Goal: Task Accomplishment & Management: Use online tool/utility

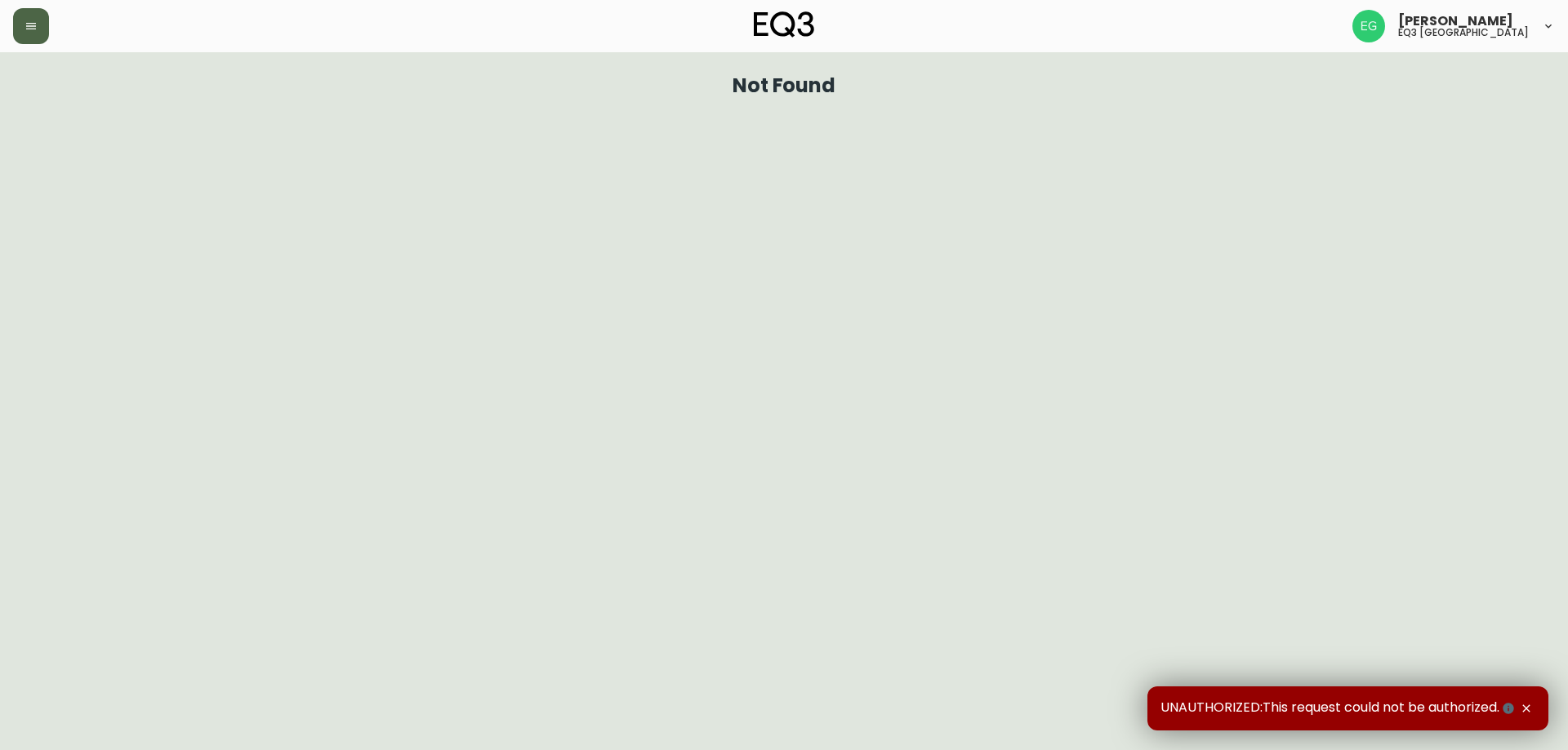
click at [45, 30] on button "button" at bounding box center [30, 25] width 36 height 36
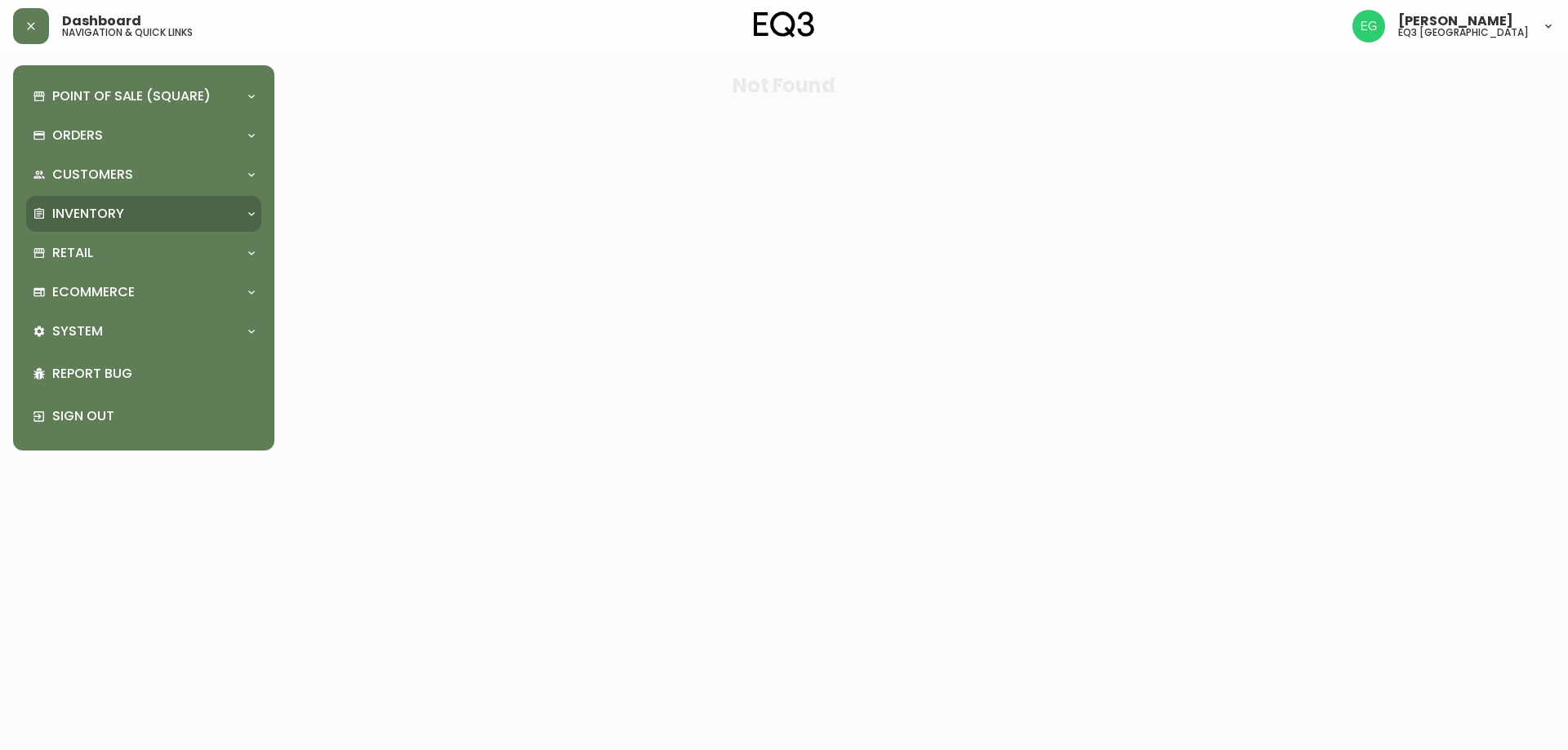
click at [79, 225] on div "Inventory" at bounding box center [144, 214] width 235 height 36
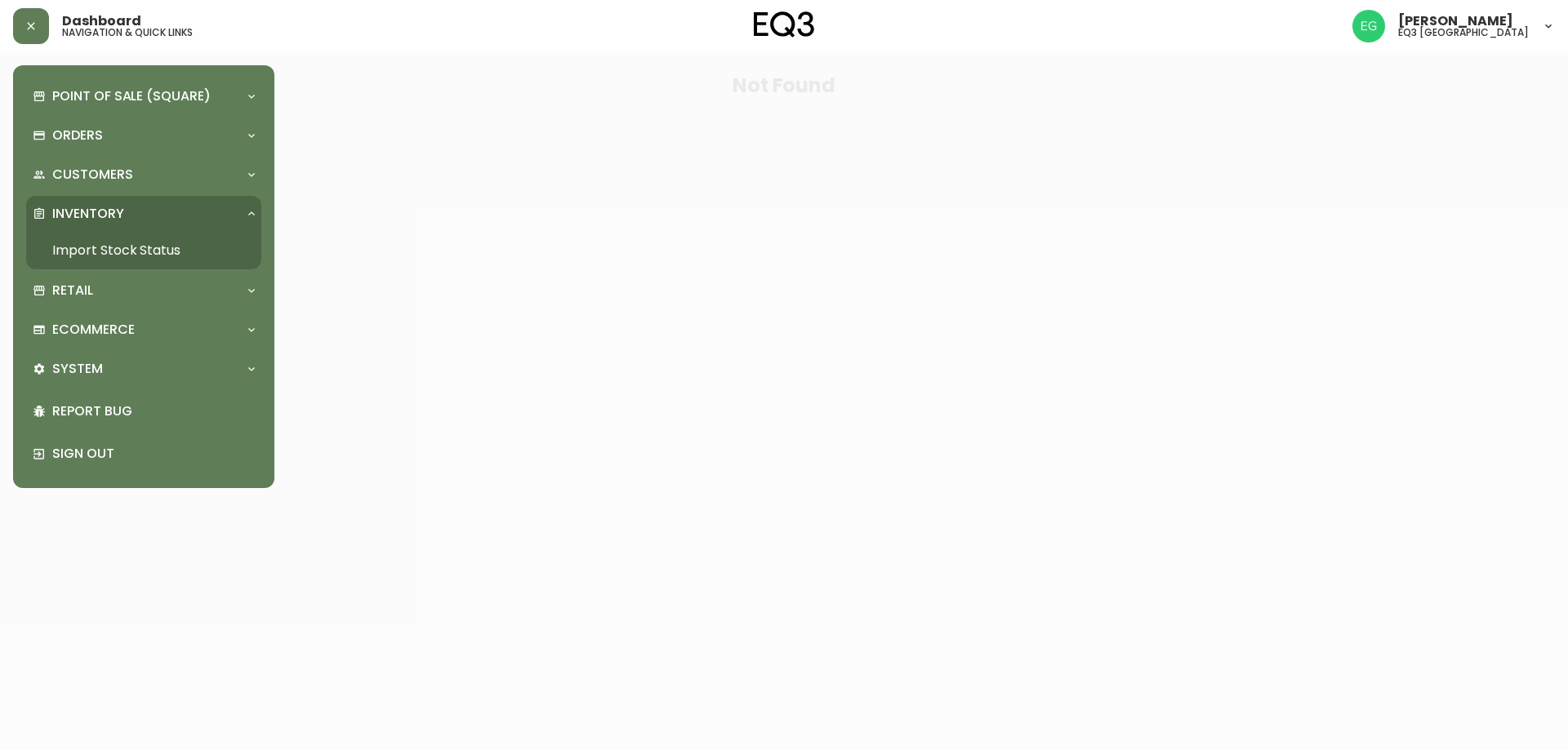
click at [148, 242] on link "Import Stock Status" at bounding box center [144, 251] width 235 height 38
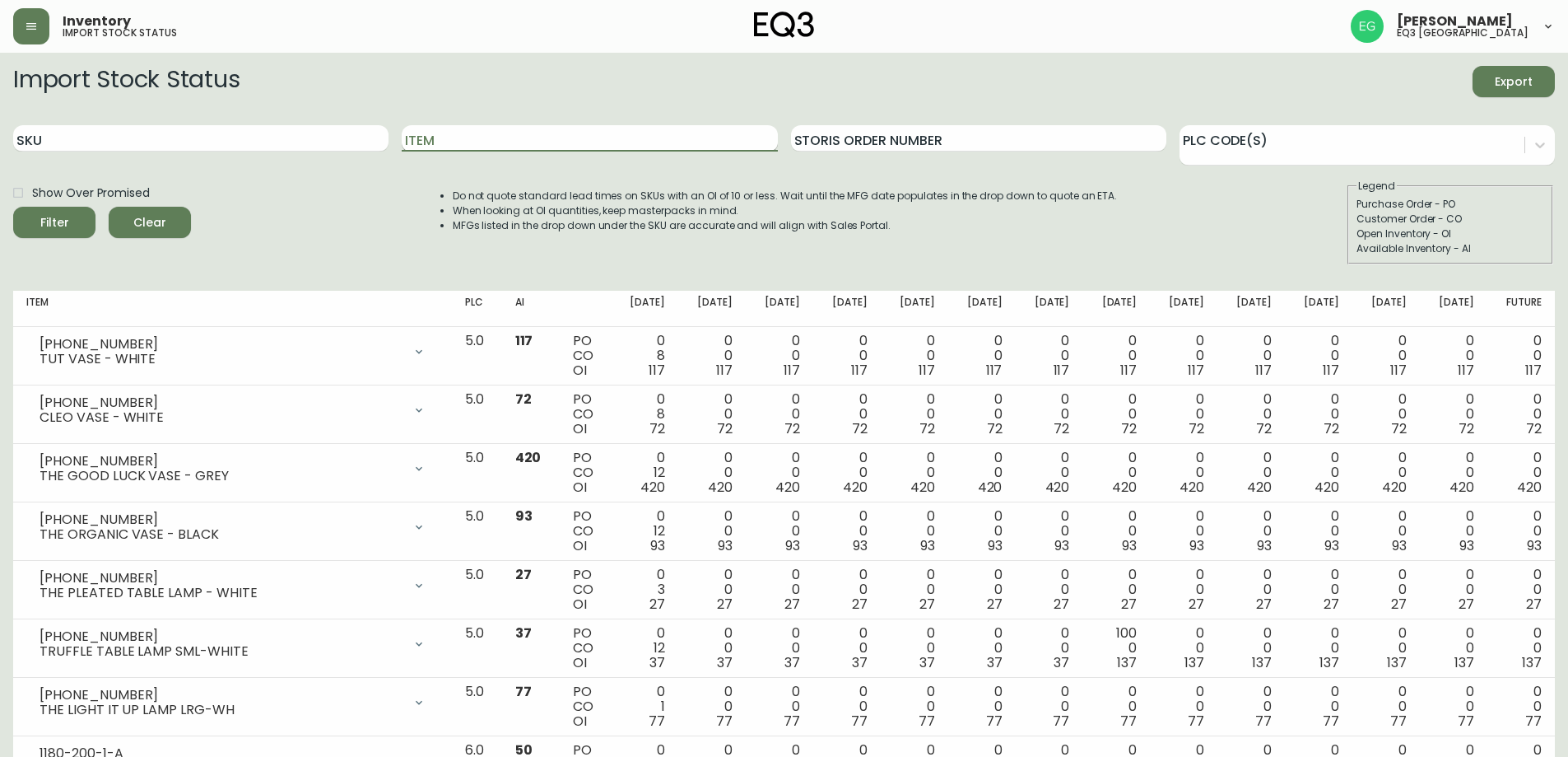
click at [534, 146] on input "Item" at bounding box center [589, 138] width 375 height 26
type input "[GEOGRAPHIC_DATA]"
click at [13, 207] on button "Filter" at bounding box center [54, 223] width 82 height 31
